Goal: Transaction & Acquisition: Purchase product/service

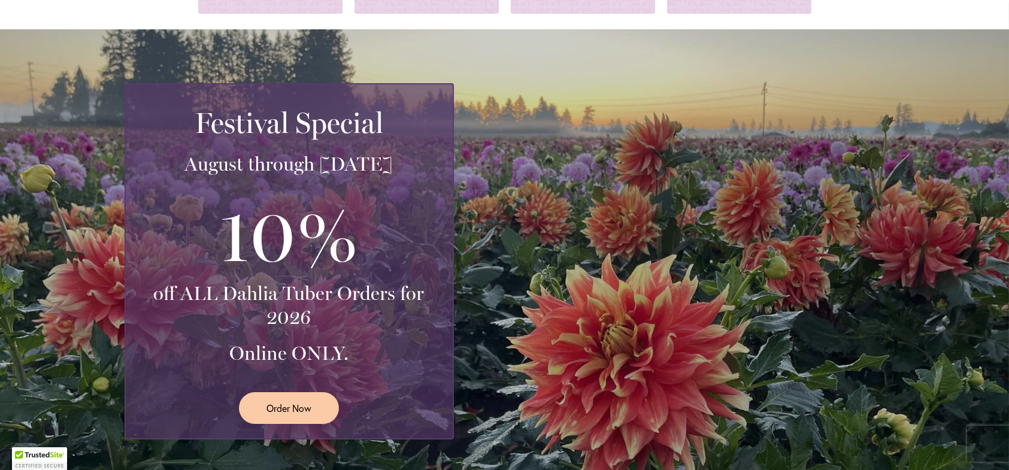
scroll to position [180, 0]
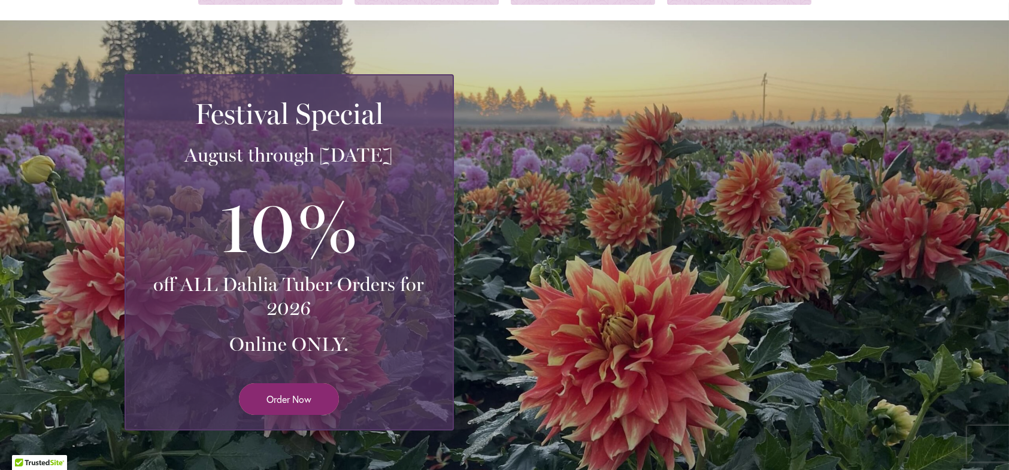
click at [285, 394] on span "Order Now" at bounding box center [289, 399] width 45 height 14
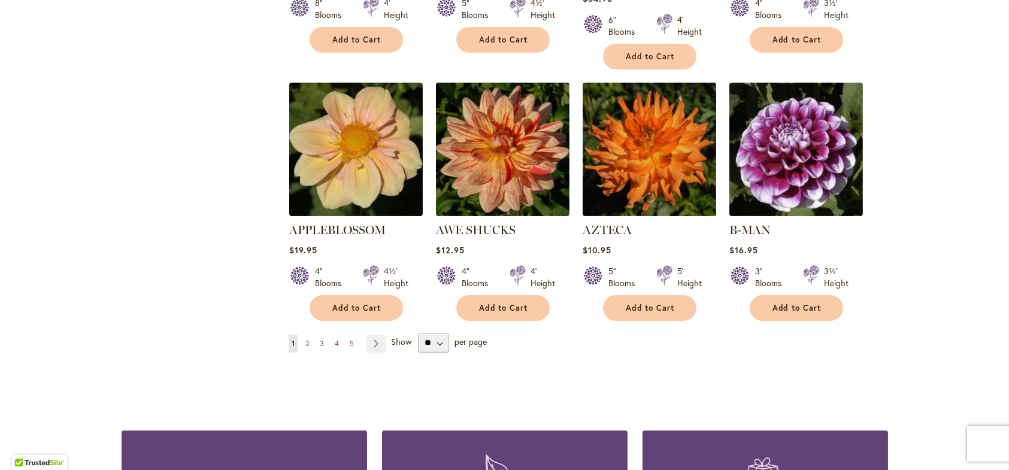
scroll to position [1078, 0]
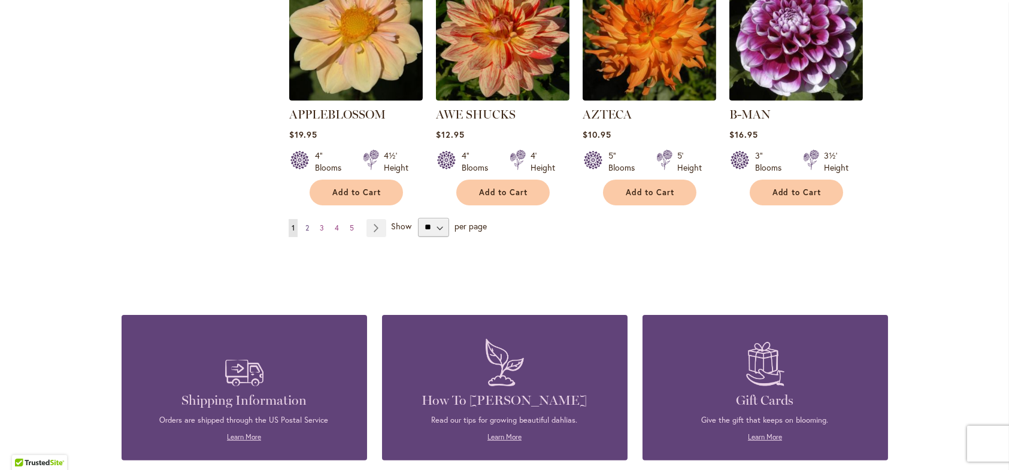
click at [305, 223] on span "2" at bounding box center [307, 227] width 4 height 9
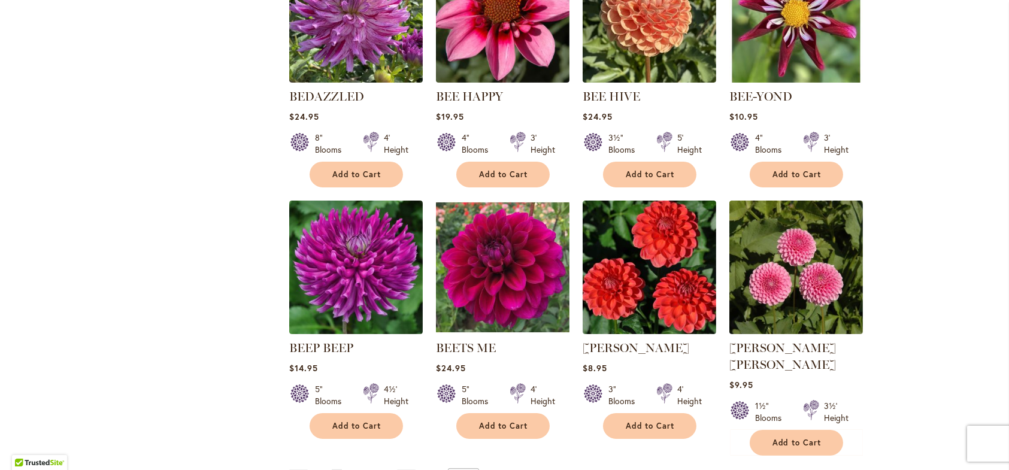
scroll to position [958, 0]
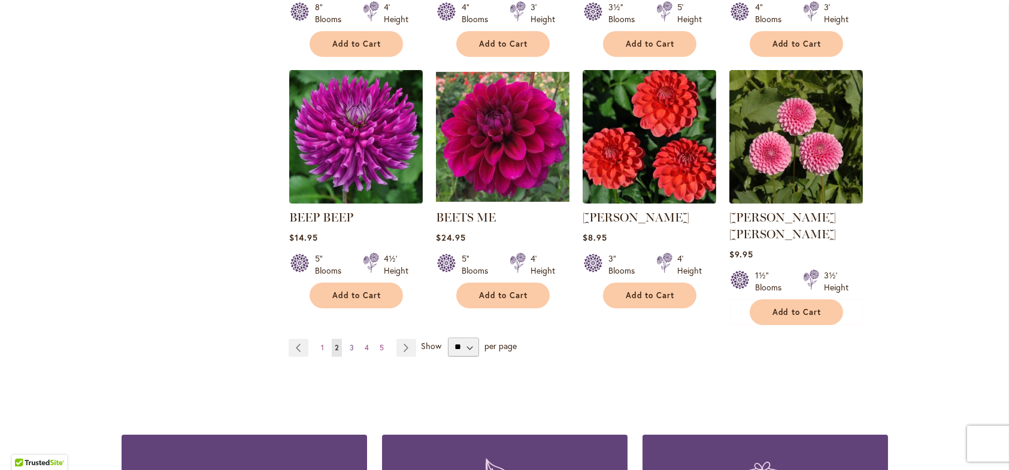
click at [350, 343] on span "3" at bounding box center [352, 347] width 4 height 9
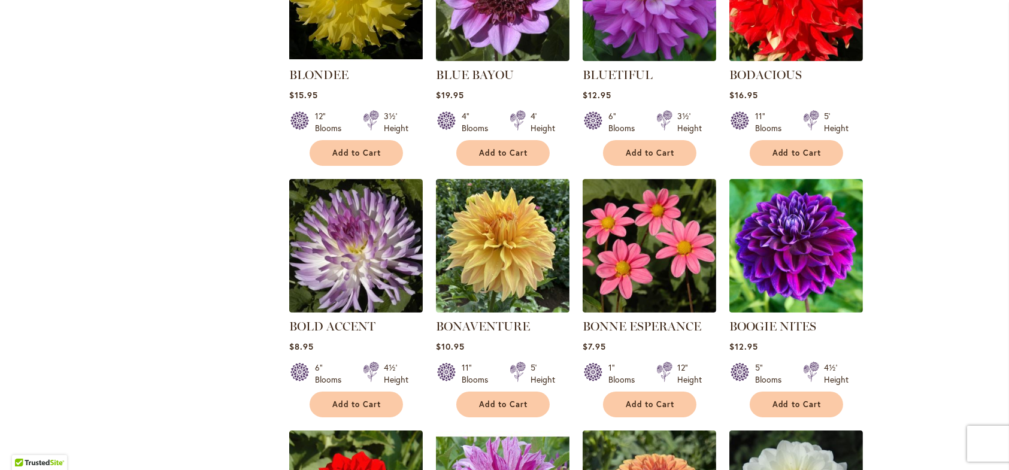
scroll to position [599, 0]
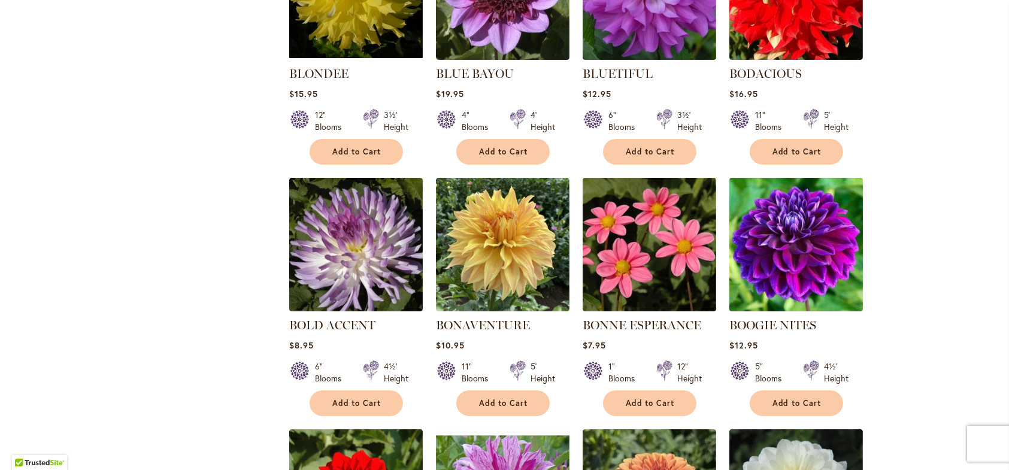
click at [801, 267] on img at bounding box center [796, 244] width 140 height 140
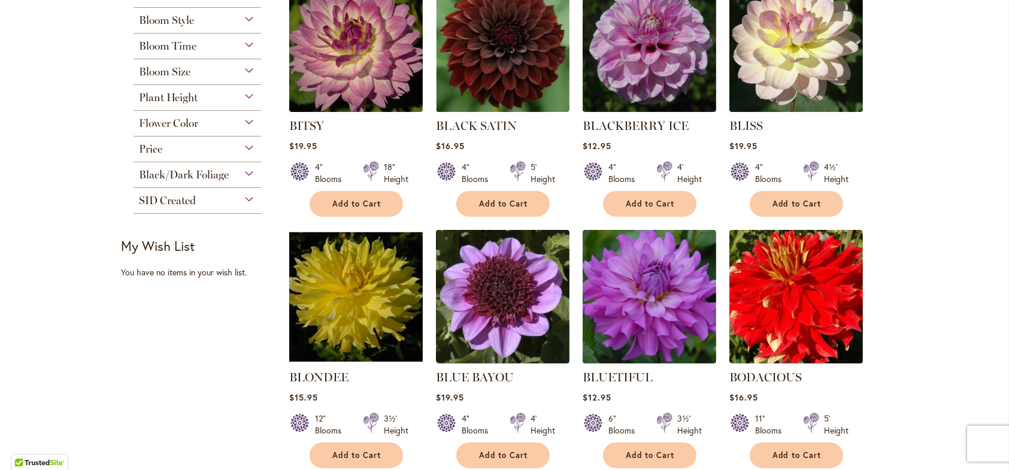
scroll to position [419, 0]
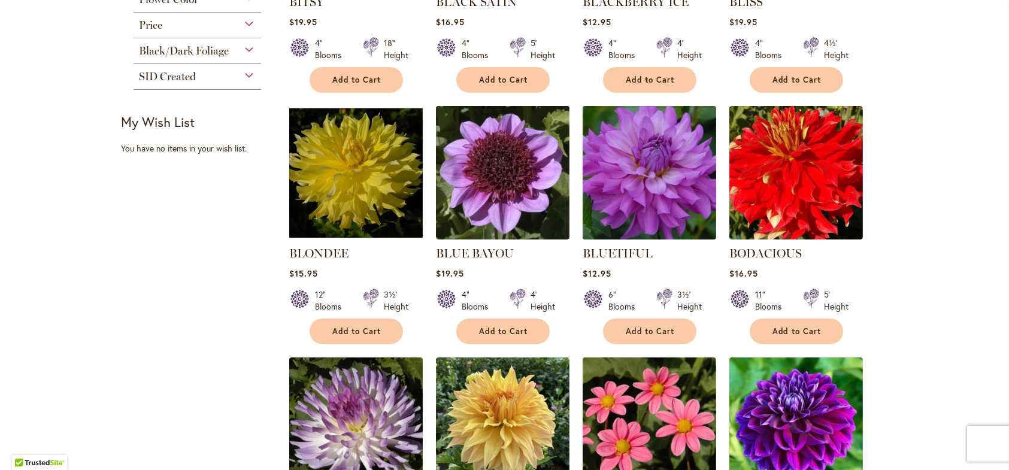
click at [637, 192] on img at bounding box center [649, 172] width 140 height 140
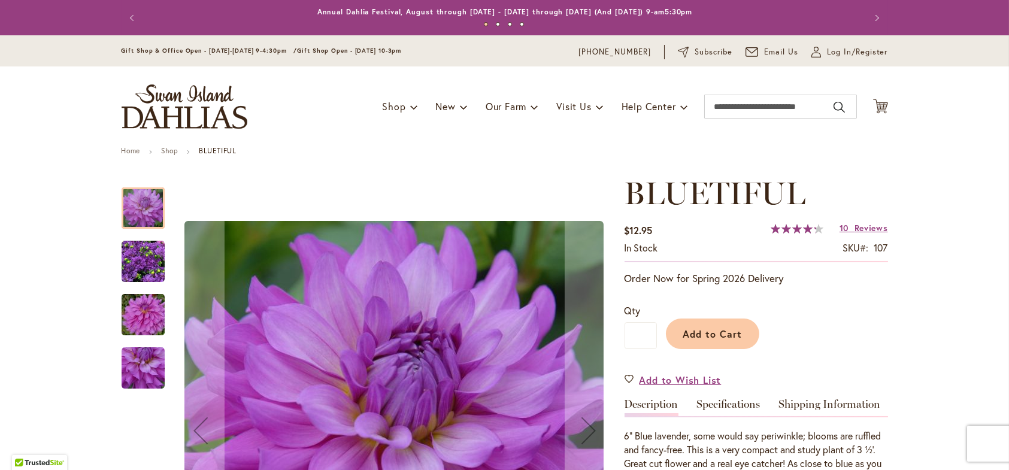
scroll to position [180, 0]
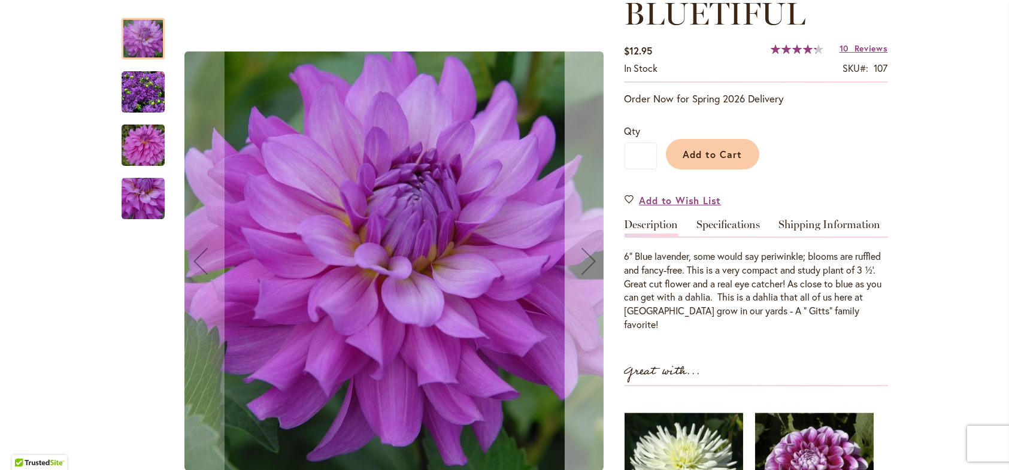
click at [589, 260] on div "Next" at bounding box center [589, 261] width 48 height 48
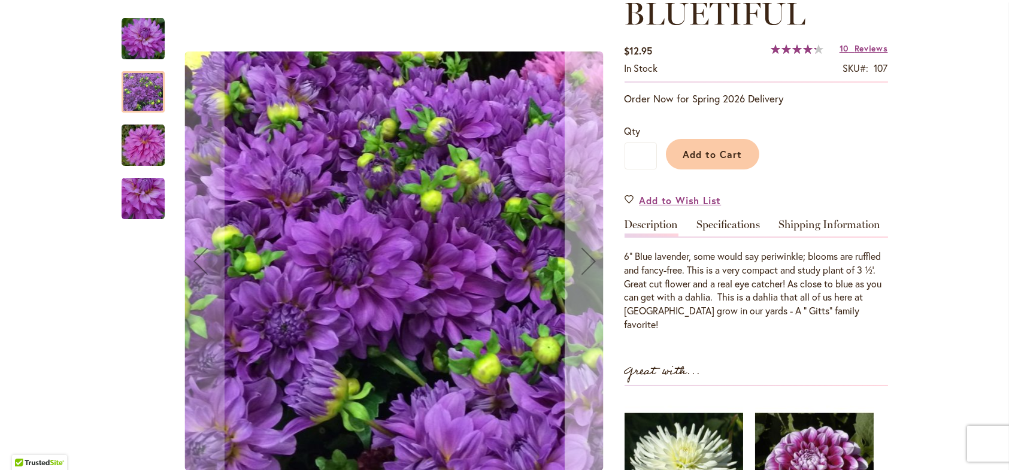
click at [589, 260] on div "Next" at bounding box center [589, 261] width 48 height 48
